Goal: Complete application form: Complete application form

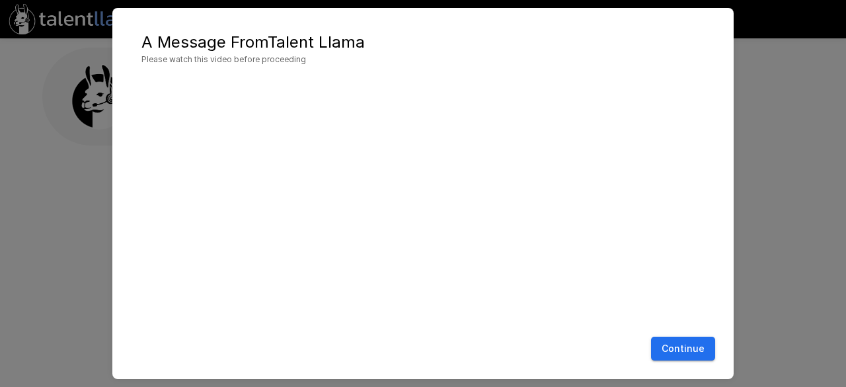
click at [661, 341] on button "Continue" at bounding box center [683, 349] width 64 height 24
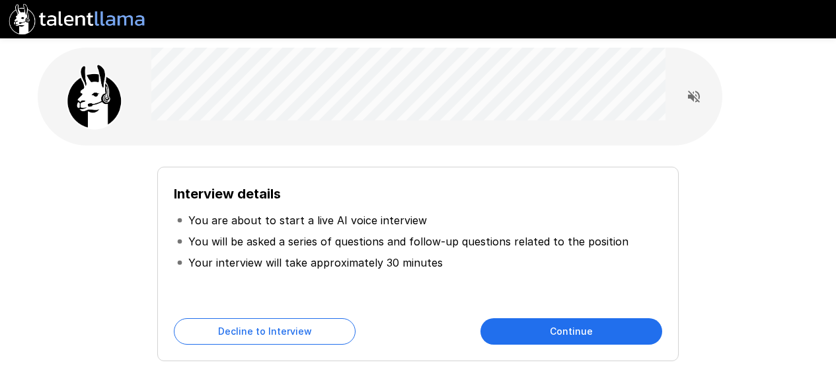
scroll to position [85, 0]
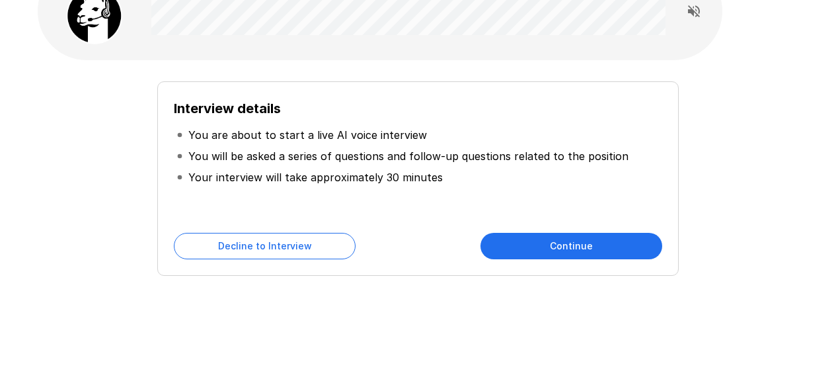
click at [530, 243] on button "Continue" at bounding box center [572, 246] width 182 height 26
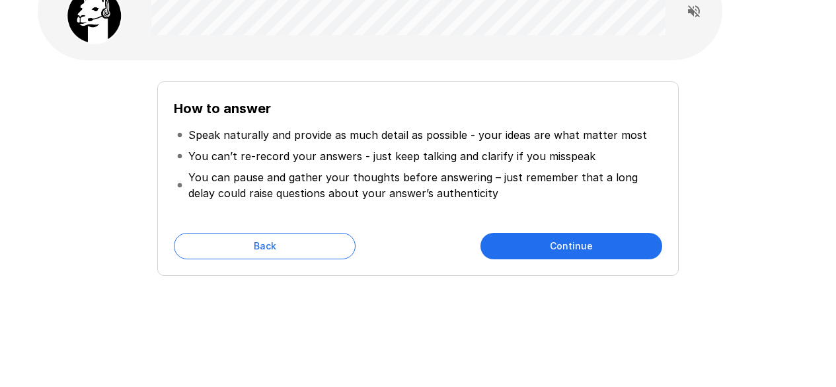
click at [537, 245] on button "Continue" at bounding box center [572, 246] width 182 height 26
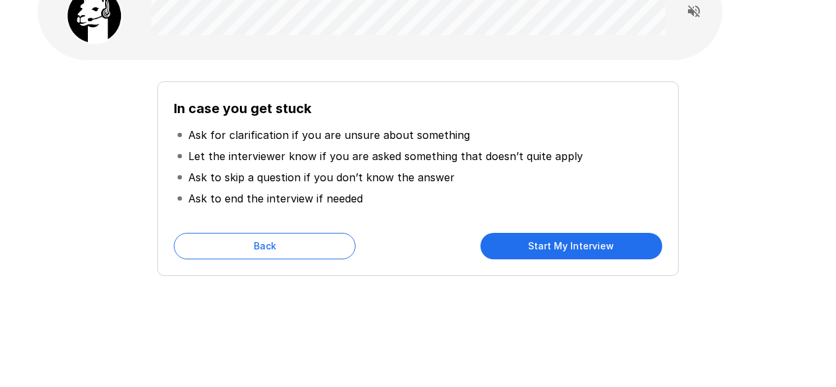
click at [534, 245] on button "Start My Interview" at bounding box center [572, 246] width 182 height 26
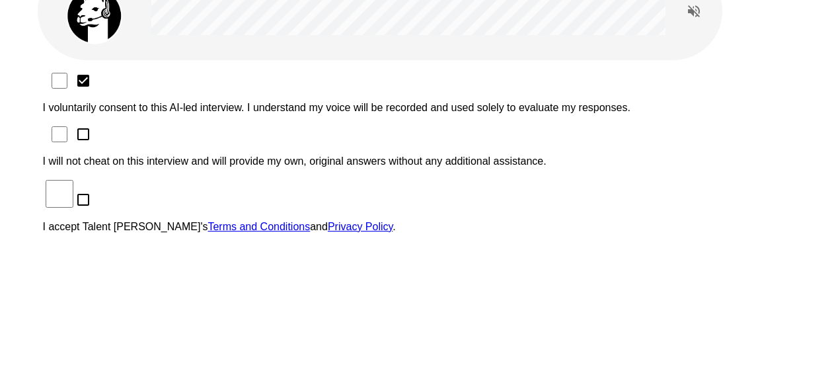
click at [146, 100] on div "I voluntarily consent to this AI-led interview. I understand my voice will be r…" at bounding box center [418, 157] width 751 height 173
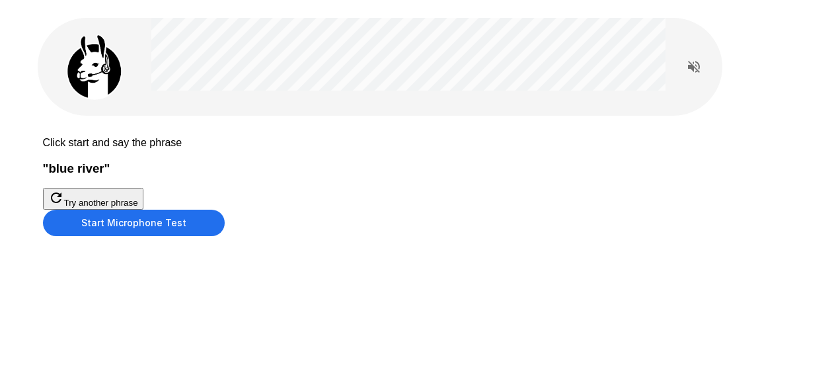
click at [225, 236] on button "Start Microphone Test" at bounding box center [134, 223] width 182 height 26
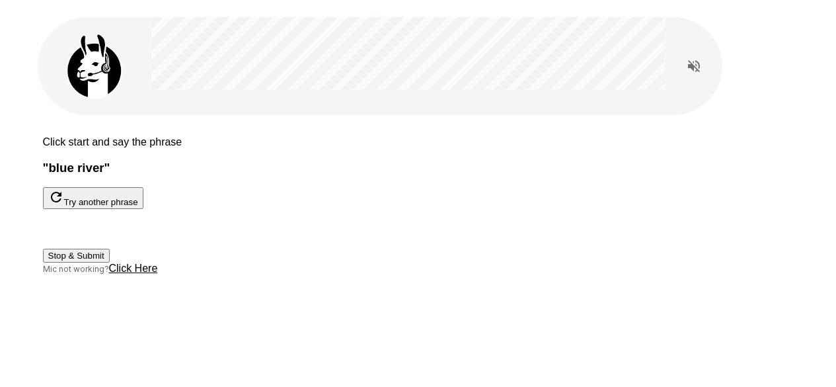
click at [110, 263] on button "Stop & Submit" at bounding box center [76, 256] width 67 height 14
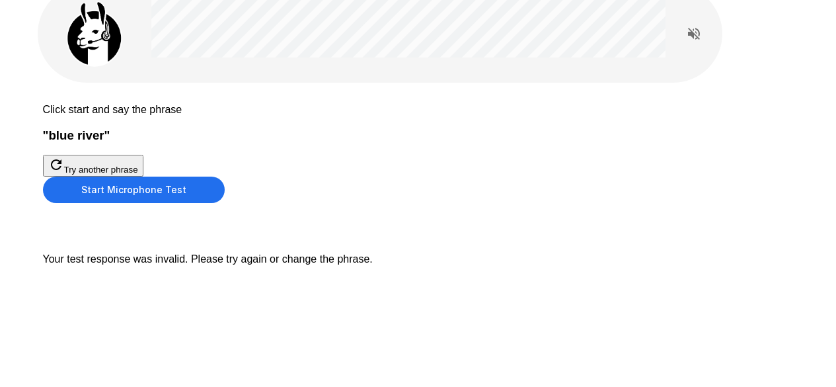
scroll to position [85, 0]
click at [225, 203] on button "Start Microphone Test" at bounding box center [134, 190] width 182 height 26
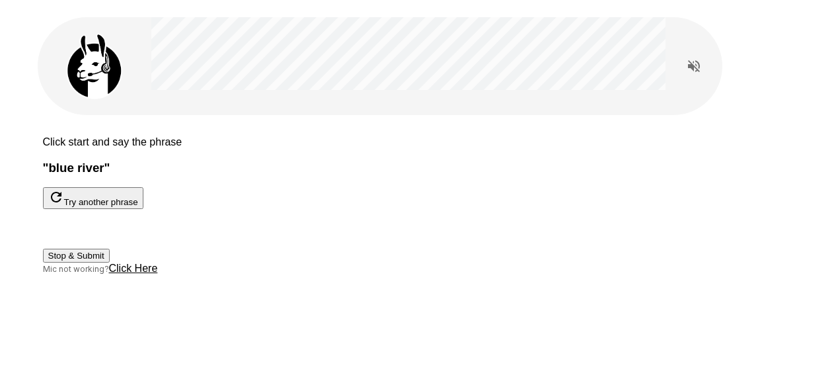
click at [110, 263] on button "Stop & Submit" at bounding box center [76, 256] width 67 height 14
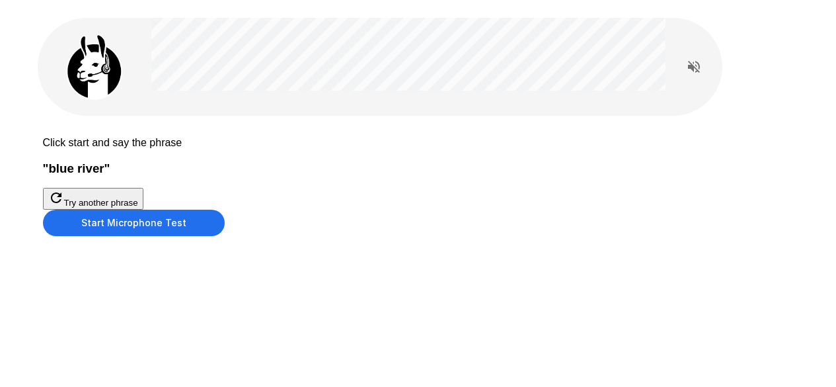
scroll to position [74, 0]
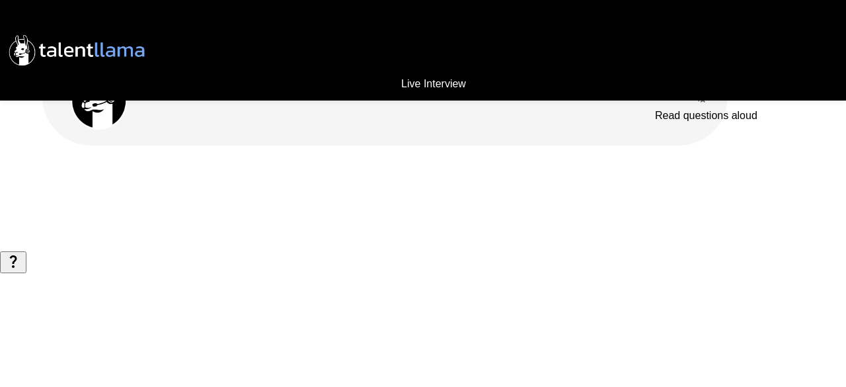
click at [702, 97] on icon "Read questions aloud" at bounding box center [700, 97] width 16 height 16
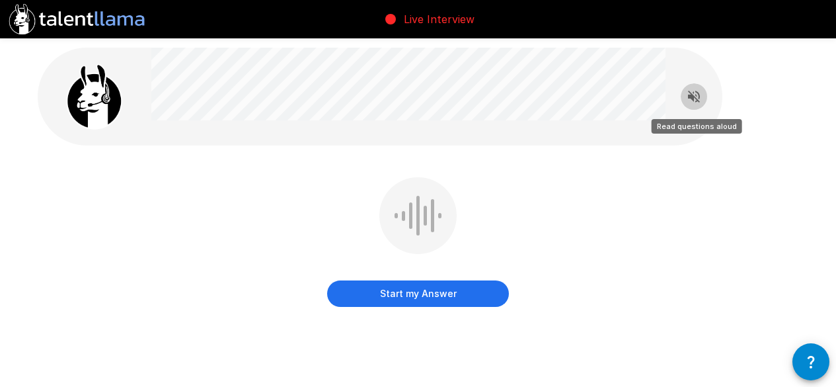
click at [696, 99] on icon "Read questions aloud" at bounding box center [694, 97] width 12 height 12
click at [418, 288] on button "Start my Answer" at bounding box center [418, 293] width 182 height 26
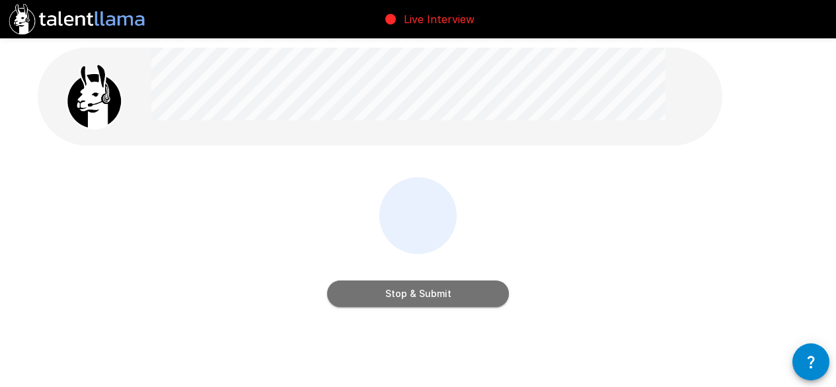
click at [418, 288] on button "Stop & Submit" at bounding box center [418, 293] width 182 height 26
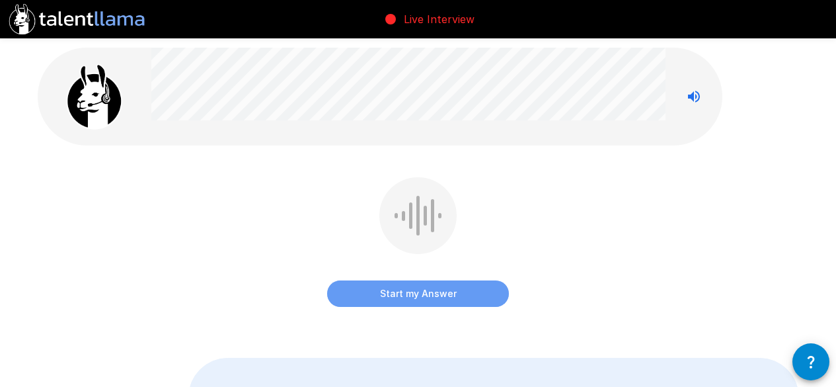
click at [415, 290] on button "Start my Answer" at bounding box center [418, 293] width 182 height 26
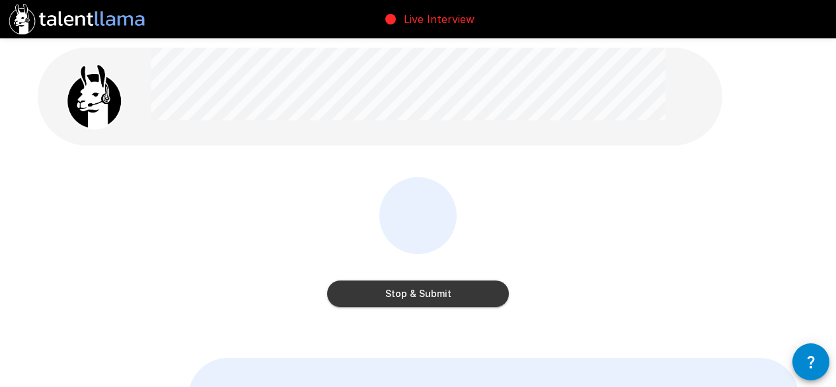
click at [415, 290] on button "Stop & Submit" at bounding box center [418, 293] width 182 height 26
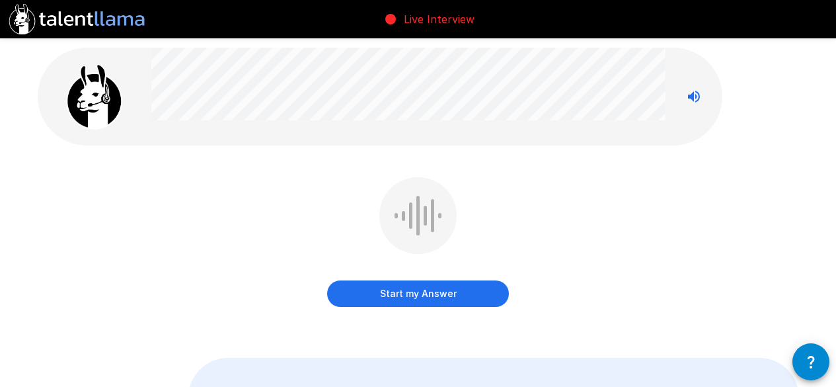
click at [415, 290] on button "Start my Answer" at bounding box center [418, 293] width 182 height 26
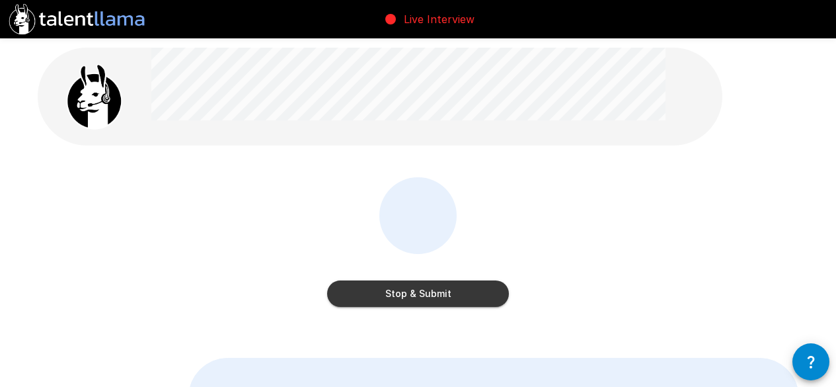
click at [415, 290] on button "Stop & Submit" at bounding box center [418, 293] width 182 height 26
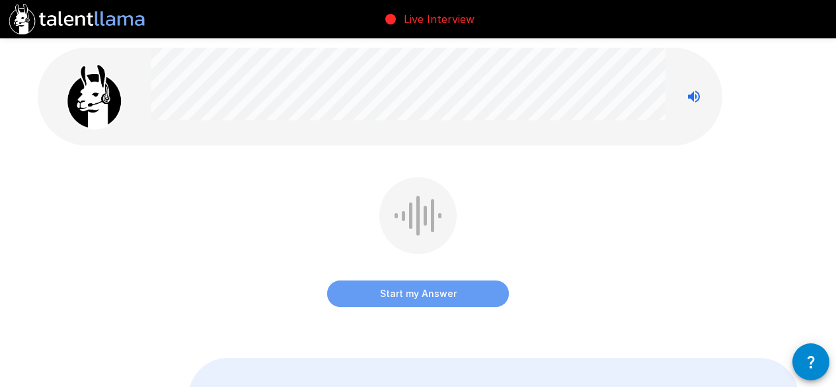
click at [389, 284] on button "Start my Answer" at bounding box center [418, 293] width 182 height 26
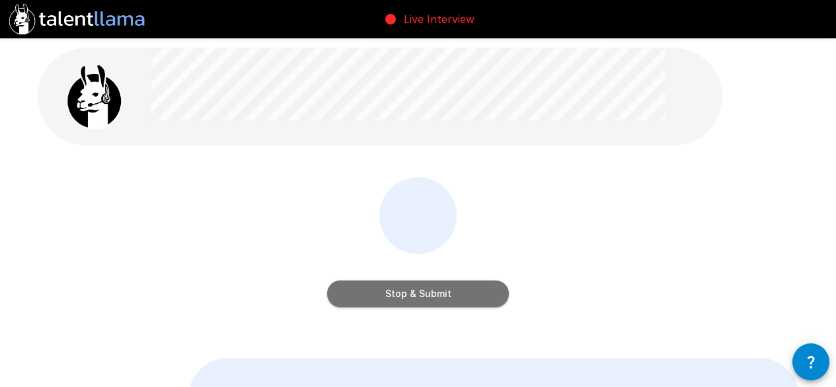
click at [389, 284] on button "Stop & Submit" at bounding box center [418, 293] width 182 height 26
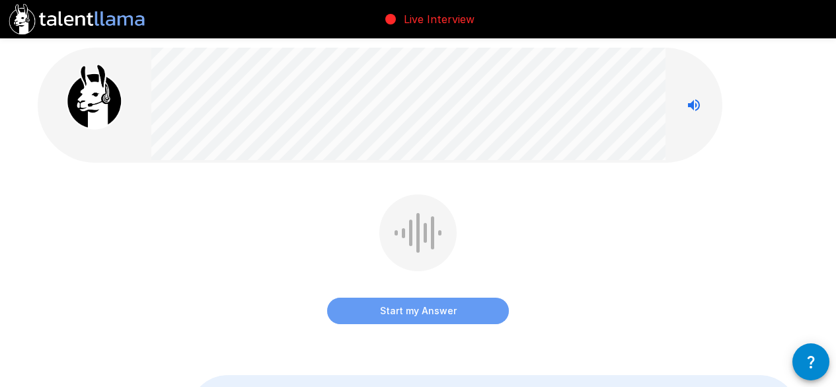
click at [355, 305] on button "Start my Answer" at bounding box center [418, 311] width 182 height 26
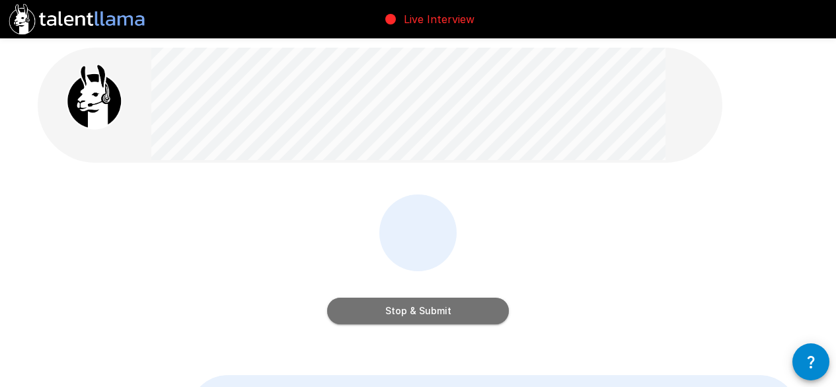
click at [342, 302] on button "Stop & Submit" at bounding box center [418, 311] width 182 height 26
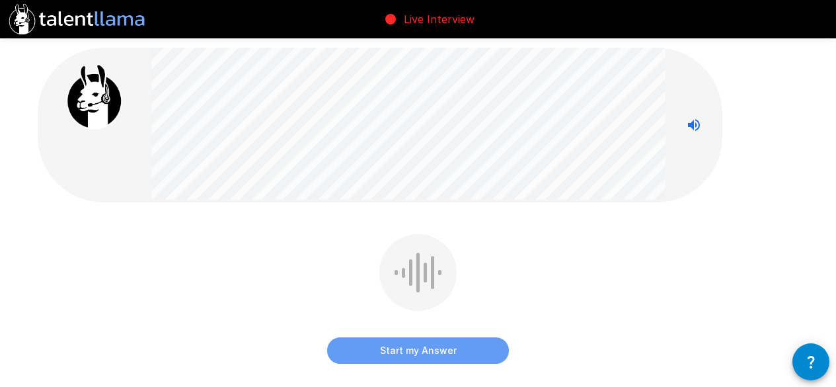
click at [352, 357] on button "Start my Answer" at bounding box center [418, 350] width 182 height 26
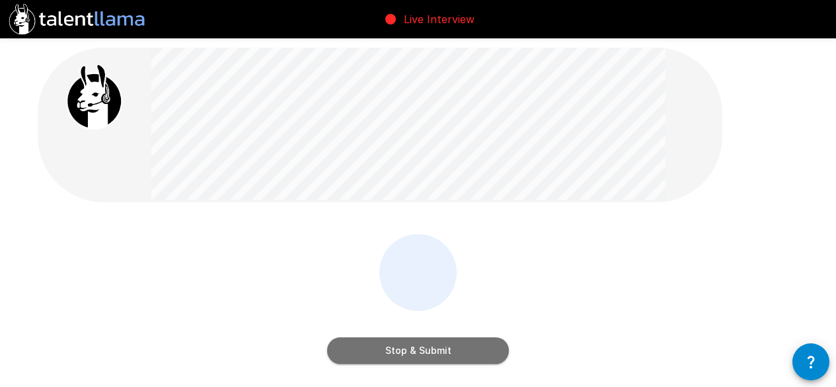
click at [346, 350] on button "Stop & Submit" at bounding box center [418, 350] width 182 height 26
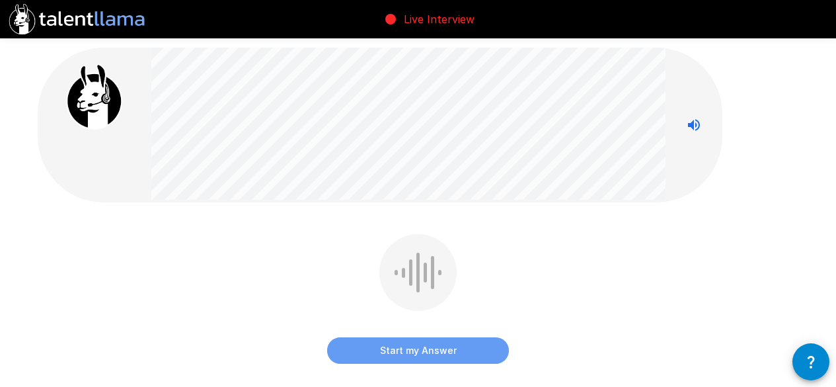
click at [346, 350] on button "Start my Answer" at bounding box center [418, 350] width 182 height 26
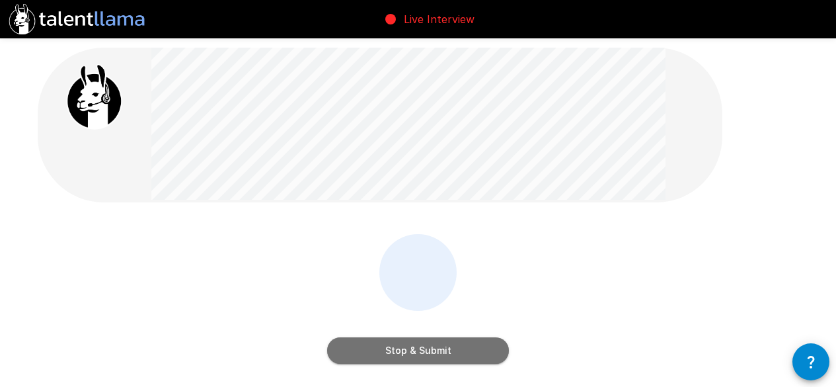
click at [362, 348] on button "Stop & Submit" at bounding box center [418, 350] width 182 height 26
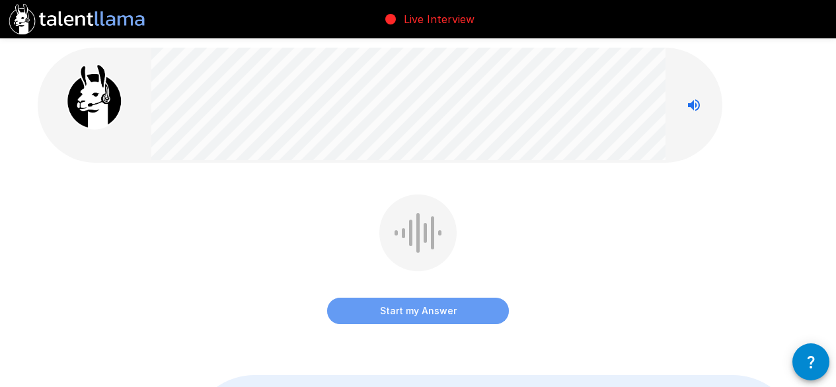
click at [356, 301] on button "Start my Answer" at bounding box center [418, 311] width 182 height 26
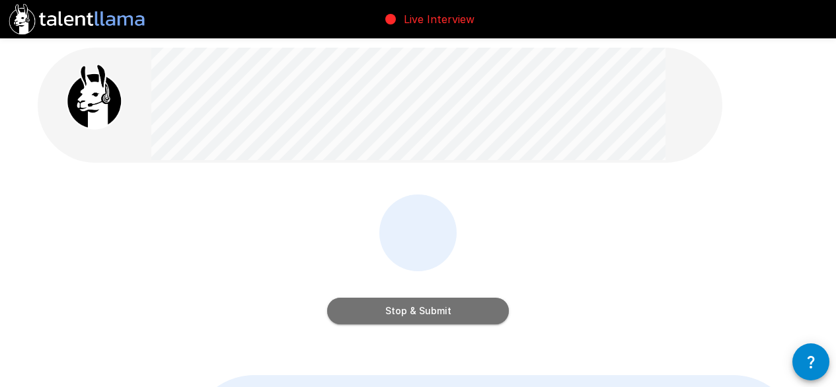
click at [358, 313] on button "Stop & Submit" at bounding box center [418, 311] width 182 height 26
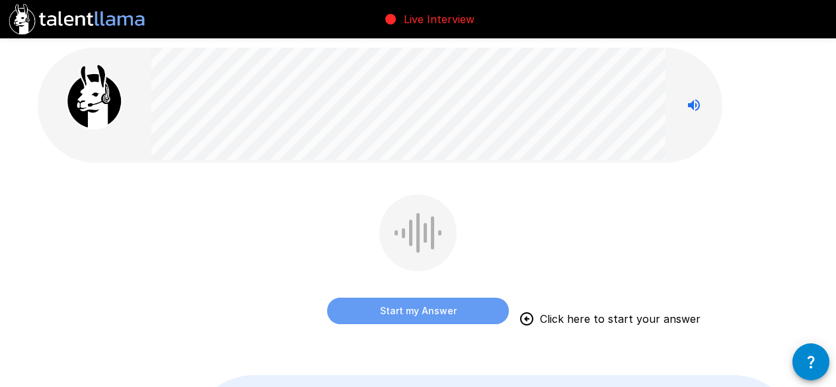
click at [382, 315] on button "Start my Answer" at bounding box center [418, 311] width 182 height 26
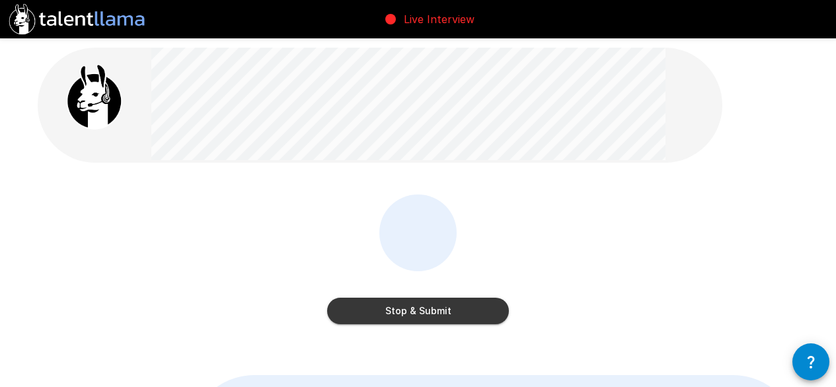
click at [425, 324] on div "Stop & Submit" at bounding box center [418, 261] width 182 height 135
click at [423, 305] on button "Stop & Submit" at bounding box center [418, 311] width 182 height 26
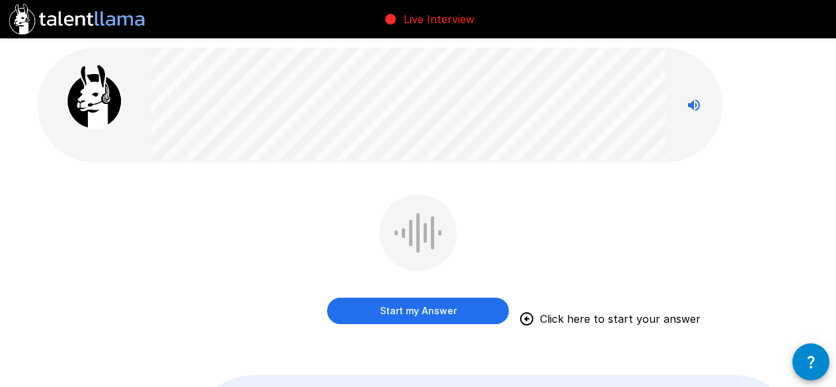
click at [448, 317] on button "Start my Answer" at bounding box center [418, 311] width 182 height 26
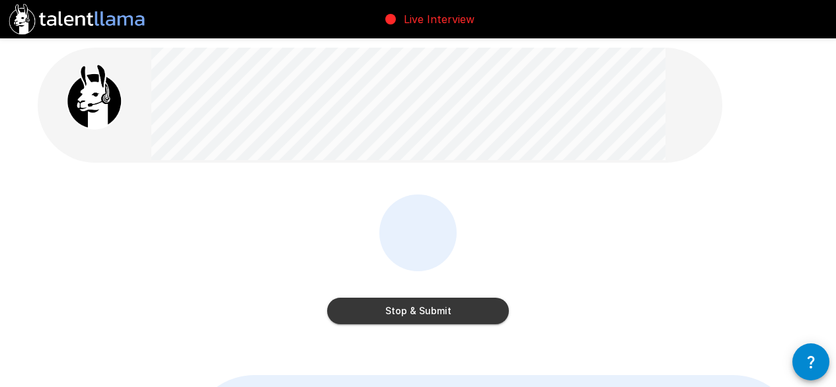
click at [475, 320] on button "Stop & Submit" at bounding box center [418, 311] width 182 height 26
click at [475, 320] on div "Stop & Submit" at bounding box center [419, 268] width 762 height 149
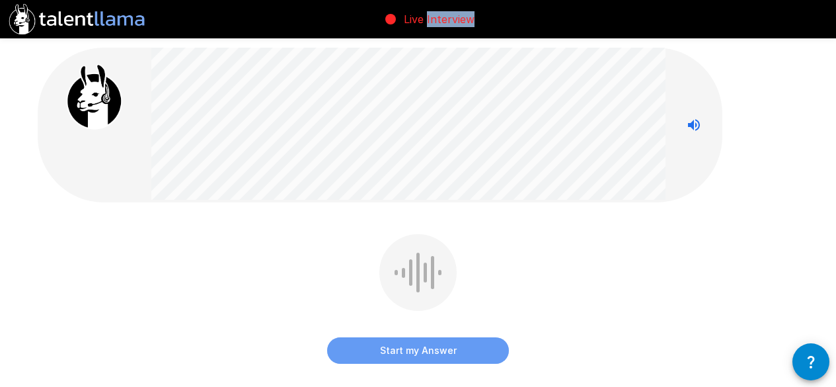
click at [425, 352] on button "Start my Answer" at bounding box center [418, 350] width 182 height 26
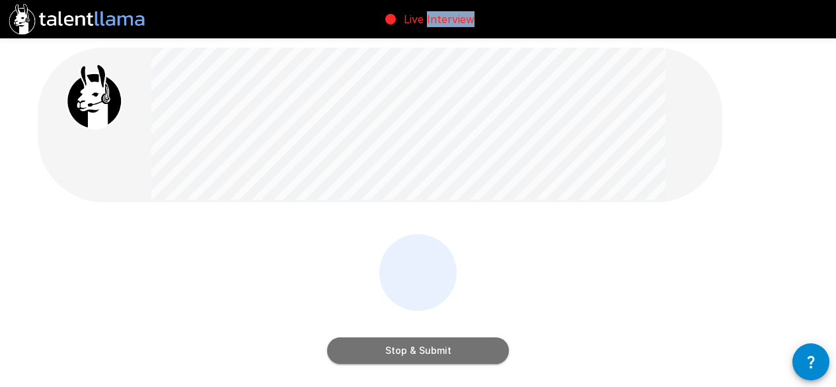
click at [425, 352] on button "Stop & Submit" at bounding box center [418, 350] width 182 height 26
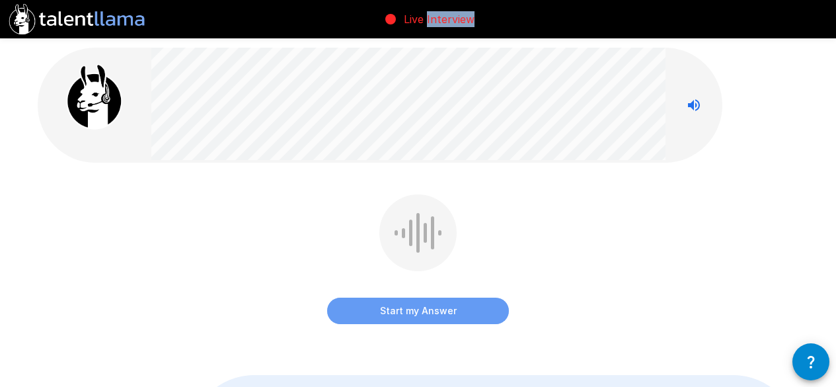
click at [404, 318] on button "Start my Answer" at bounding box center [418, 311] width 182 height 26
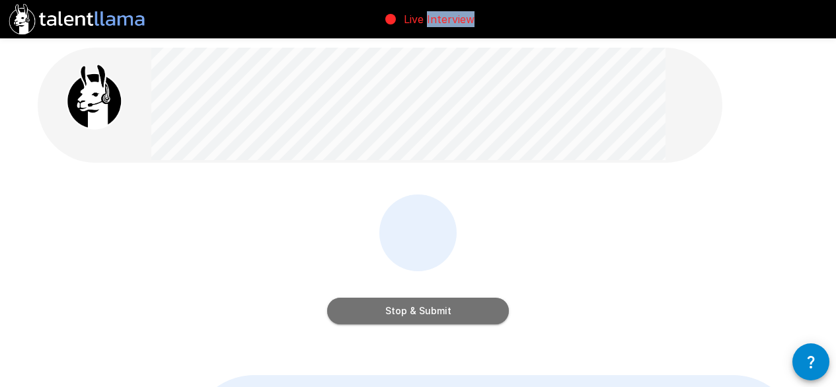
click at [411, 315] on button "Stop & Submit" at bounding box center [418, 311] width 182 height 26
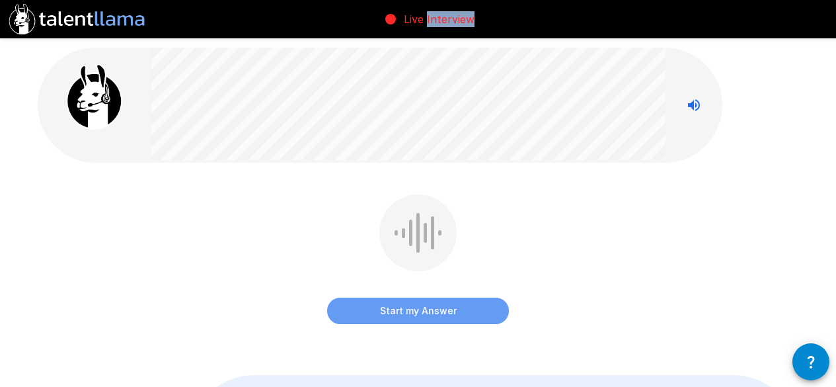
click at [372, 309] on button "Start my Answer" at bounding box center [418, 311] width 182 height 26
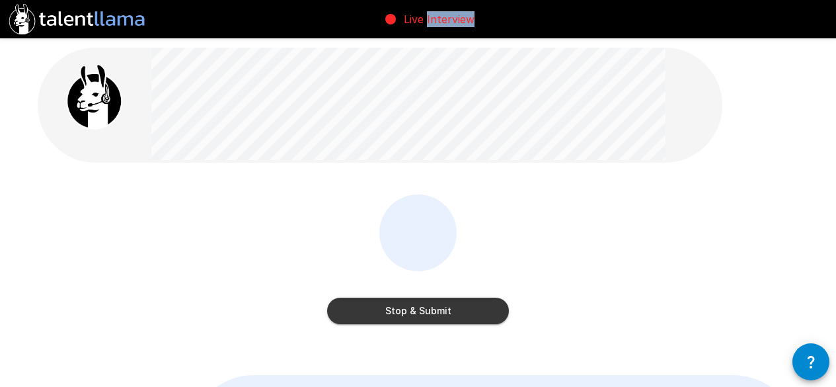
click at [356, 309] on button "Stop & Submit" at bounding box center [418, 311] width 182 height 26
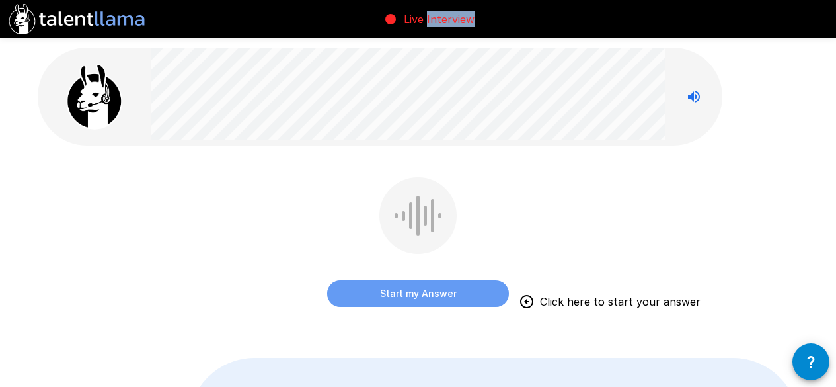
click at [382, 298] on button "Start my Answer" at bounding box center [418, 293] width 182 height 26
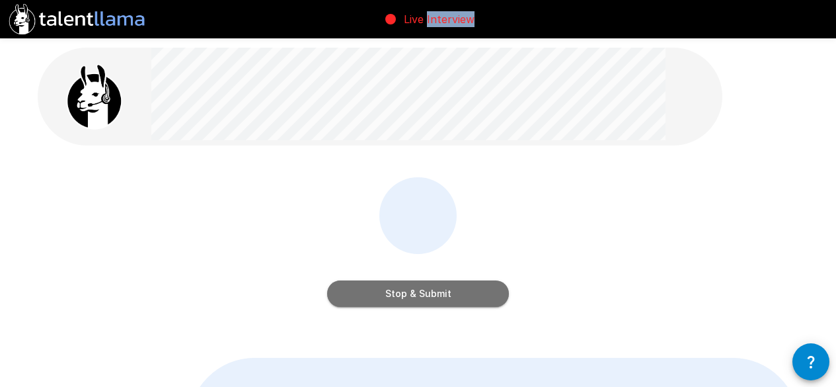
click at [363, 296] on button "Stop & Submit" at bounding box center [418, 293] width 182 height 26
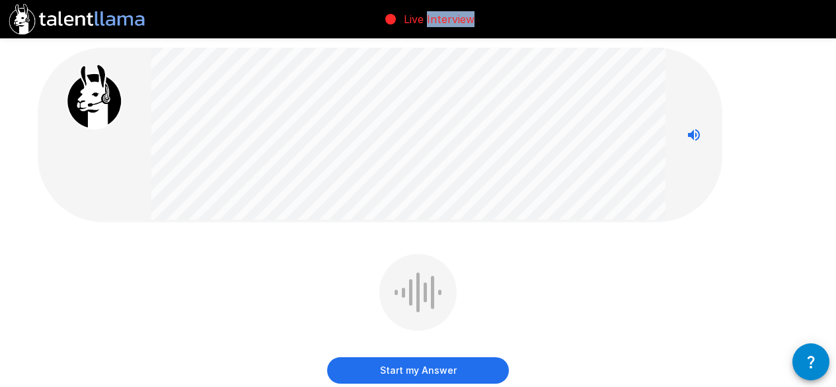
click at [362, 366] on button "Start my Answer" at bounding box center [418, 370] width 182 height 26
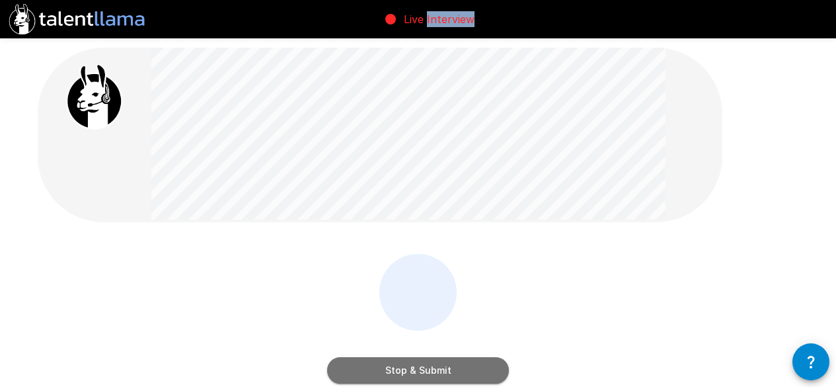
click at [399, 370] on button "Stop & Submit" at bounding box center [418, 370] width 182 height 26
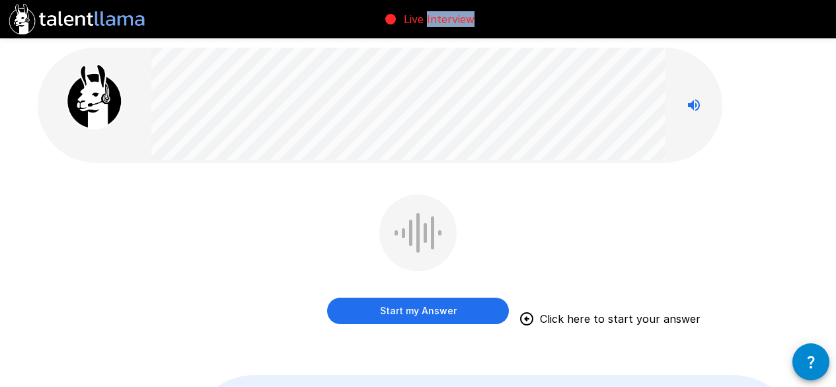
click at [339, 307] on button "Start my Answer" at bounding box center [418, 311] width 182 height 26
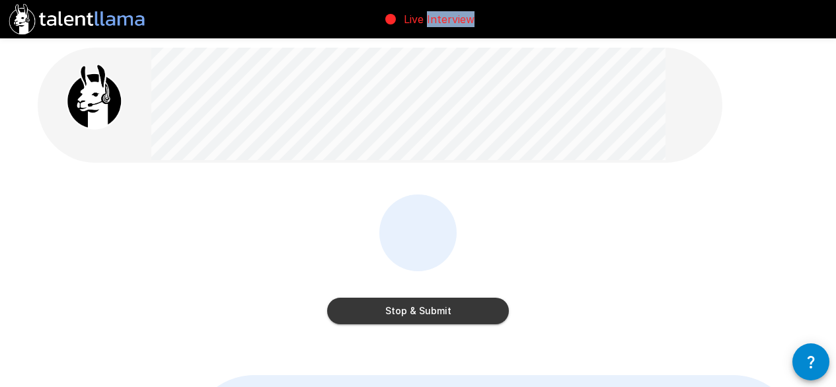
click at [364, 312] on button "Stop & Submit" at bounding box center [418, 311] width 182 height 26
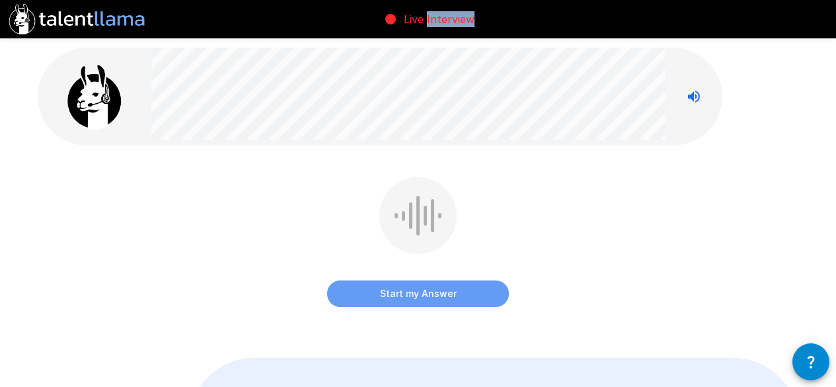
click at [353, 292] on button "Start my Answer" at bounding box center [418, 293] width 182 height 26
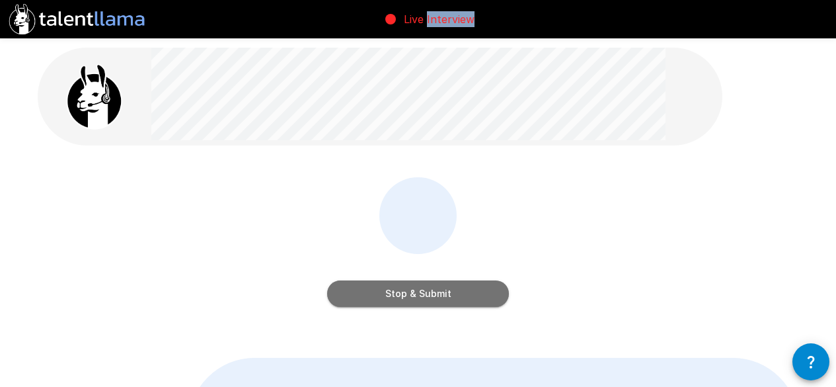
click at [364, 295] on button "Stop & Submit" at bounding box center [418, 293] width 182 height 26
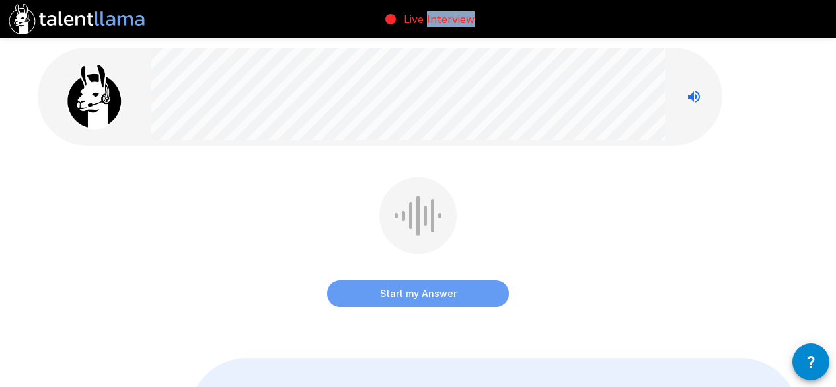
click at [358, 288] on button "Start my Answer" at bounding box center [418, 293] width 182 height 26
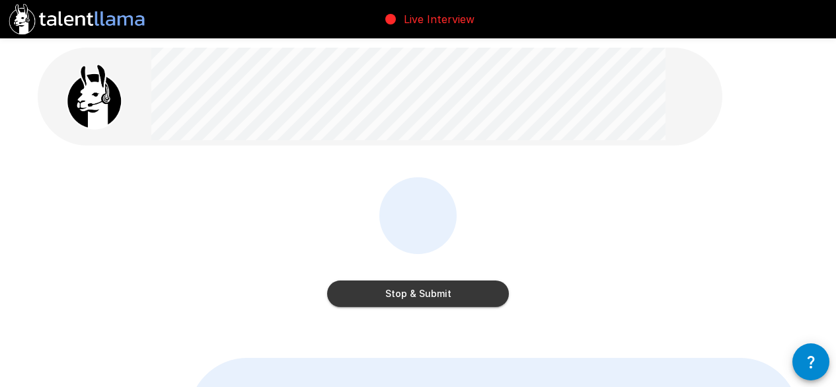
click at [375, 278] on div "Stop & Submit" at bounding box center [418, 280] width 182 height 53
click at [375, 282] on button "Stop & Submit" at bounding box center [418, 293] width 182 height 26
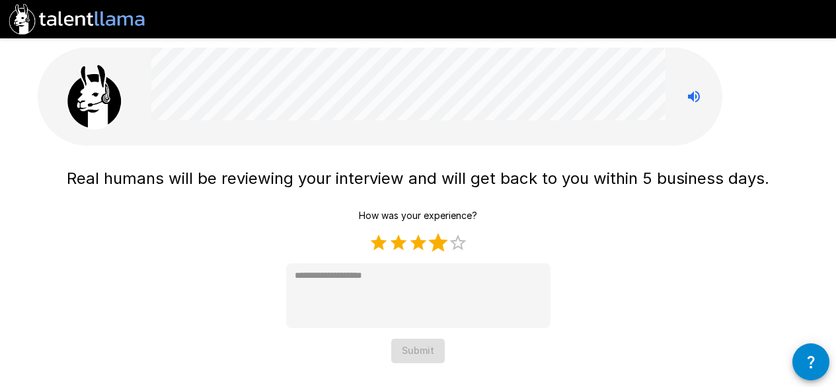
click at [440, 249] on label "4 Stars" at bounding box center [438, 243] width 20 height 20
type textarea "*"
click at [415, 353] on button "Submit" at bounding box center [418, 351] width 54 height 24
